Goal: Information Seeking & Learning: Learn about a topic

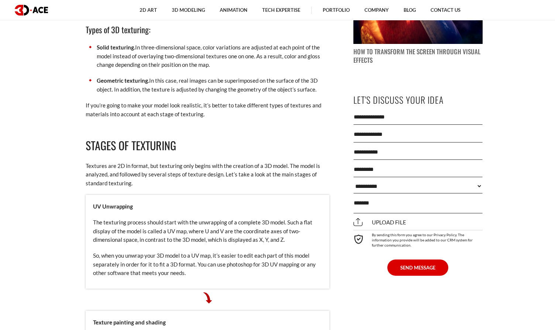
scroll to position [886, 0]
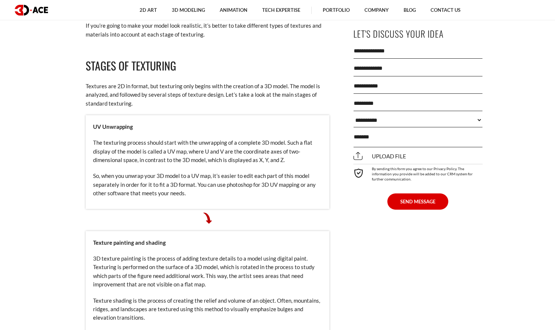
click at [109, 126] on strong "UV Unwrapping" at bounding box center [113, 126] width 40 height 7
click at [106, 152] on p "The texturing process should start with the unwrapping of a complete 3D model. …" at bounding box center [207, 151] width 229 height 26
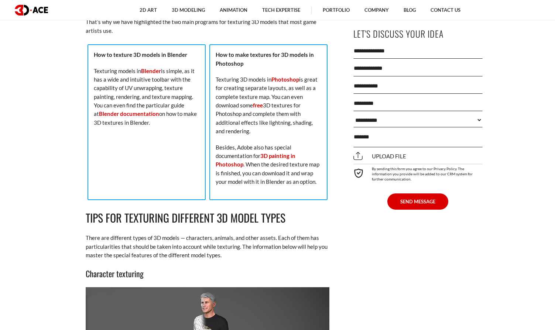
scroll to position [1551, 0]
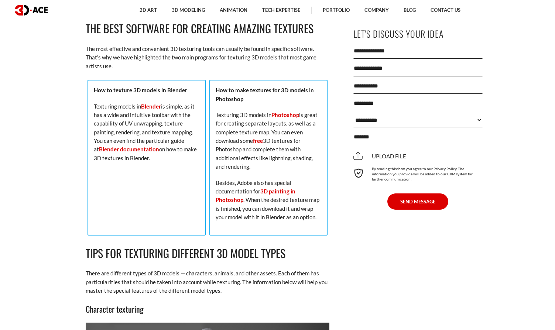
click at [121, 86] on p "How to texture 3D models in Blender" at bounding box center [147, 90] width 106 height 8
click at [149, 86] on p "How to texture 3D models in Blender" at bounding box center [147, 90] width 106 height 8
click at [127, 102] on p "Texturing models in Blender is simple, as it has a wide and intuitive toolbar w…" at bounding box center [147, 132] width 106 height 61
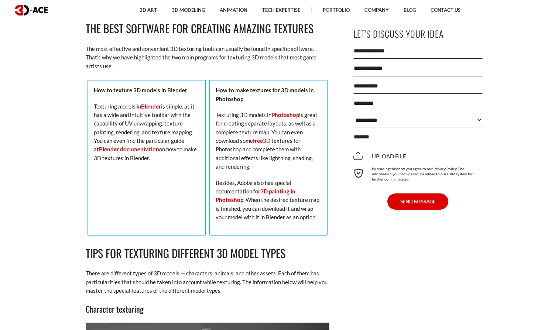
click at [127, 102] on p "Texturing models in Blender is simple, as it has a wide and intuitive toolbar w…" at bounding box center [147, 132] width 106 height 61
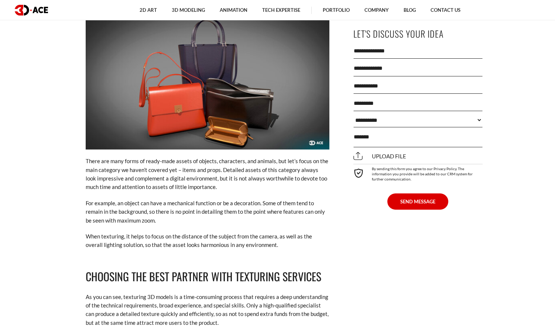
scroll to position [2621, 0]
